Goal: Navigation & Orientation: Find specific page/section

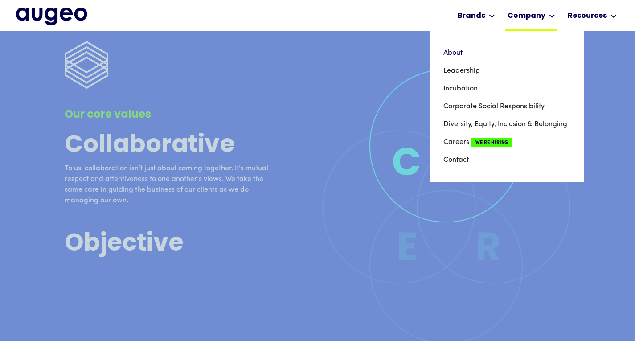
scroll to position [2054, 0]
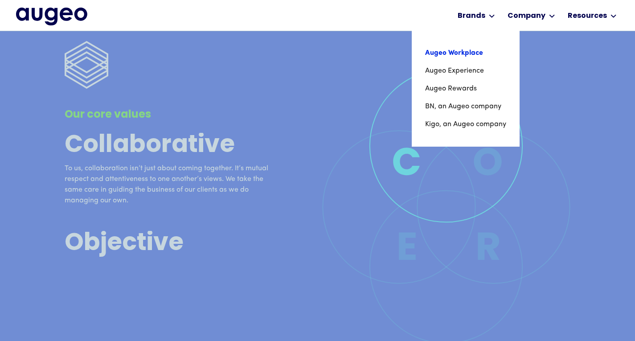
click at [464, 53] on link "Augeo Workplace" at bounding box center [465, 53] width 81 height 18
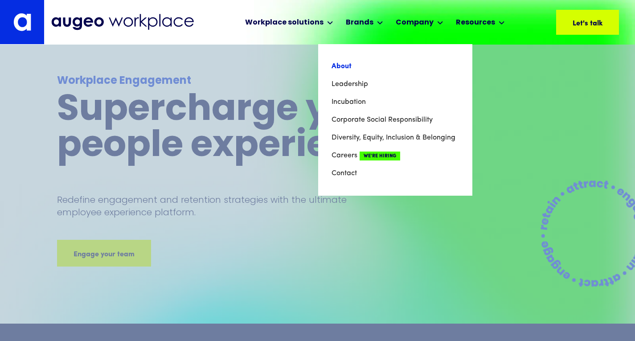
click at [386, 66] on link "About" at bounding box center [396, 67] width 128 height 18
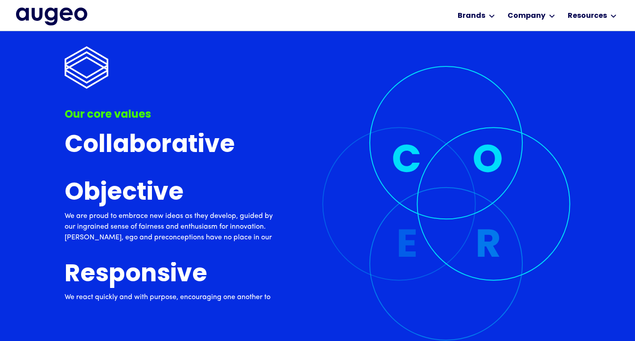
scroll to position [2484, 0]
